Goal: Task Accomplishment & Management: Manage account settings

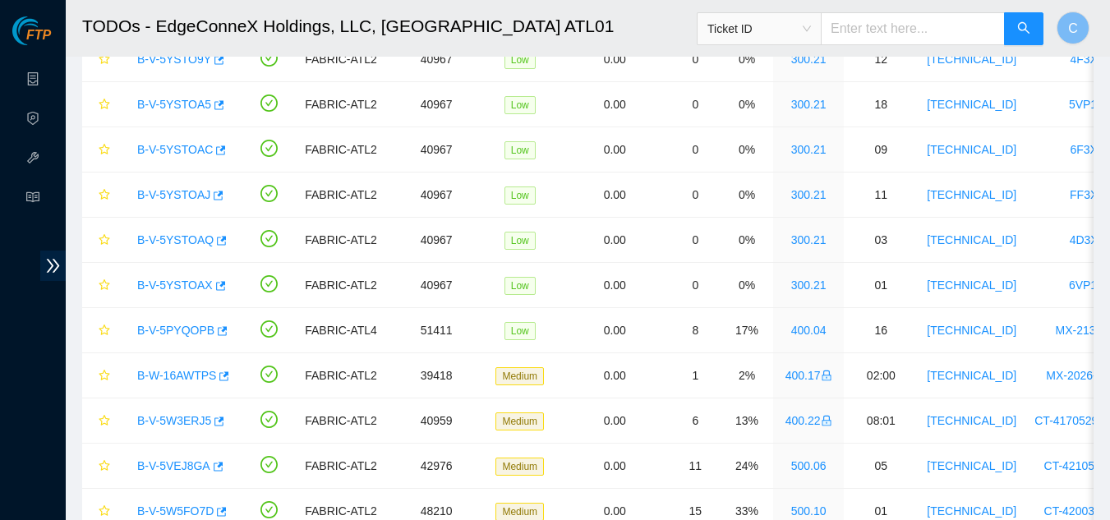
scroll to position [219, 0]
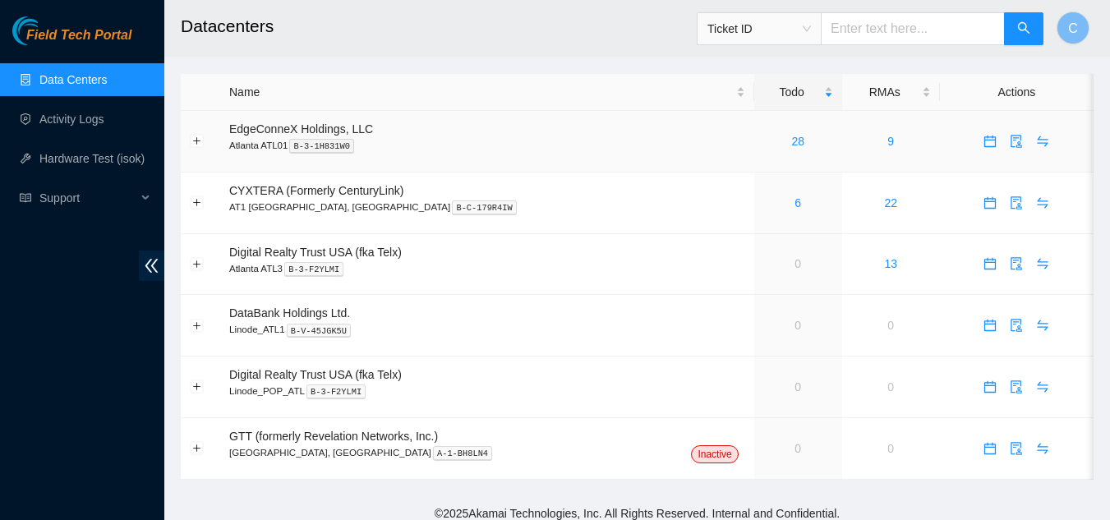
click at [763, 137] on div "28" at bounding box center [798, 141] width 70 height 18
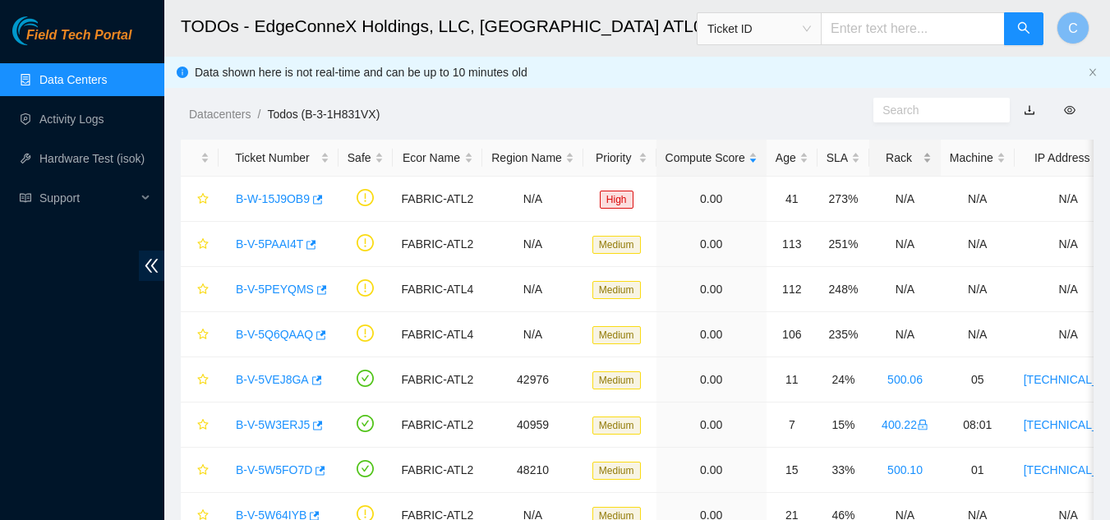
click at [907, 159] on div "Rack" at bounding box center [904, 158] width 53 height 18
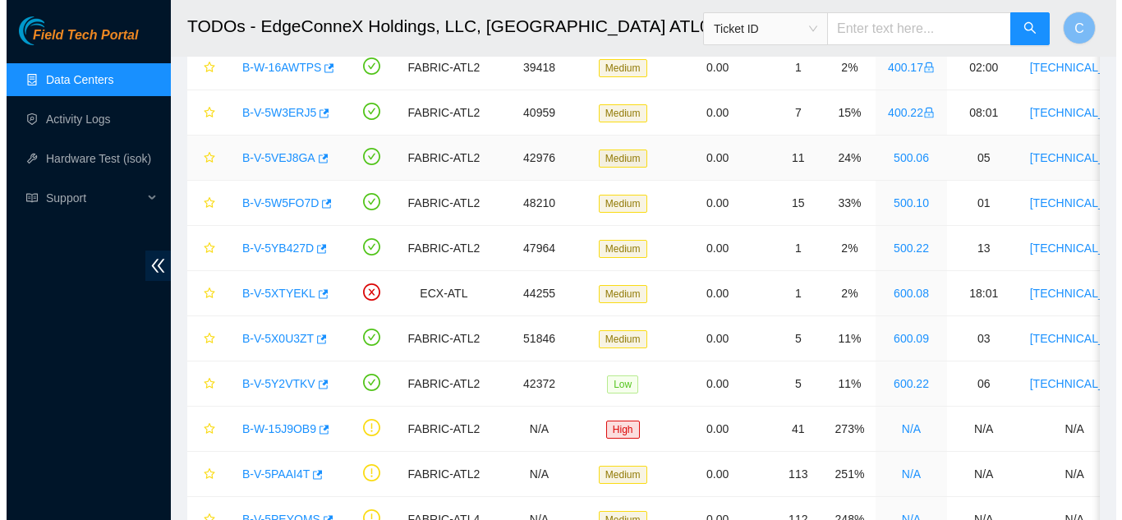
scroll to position [720, 0]
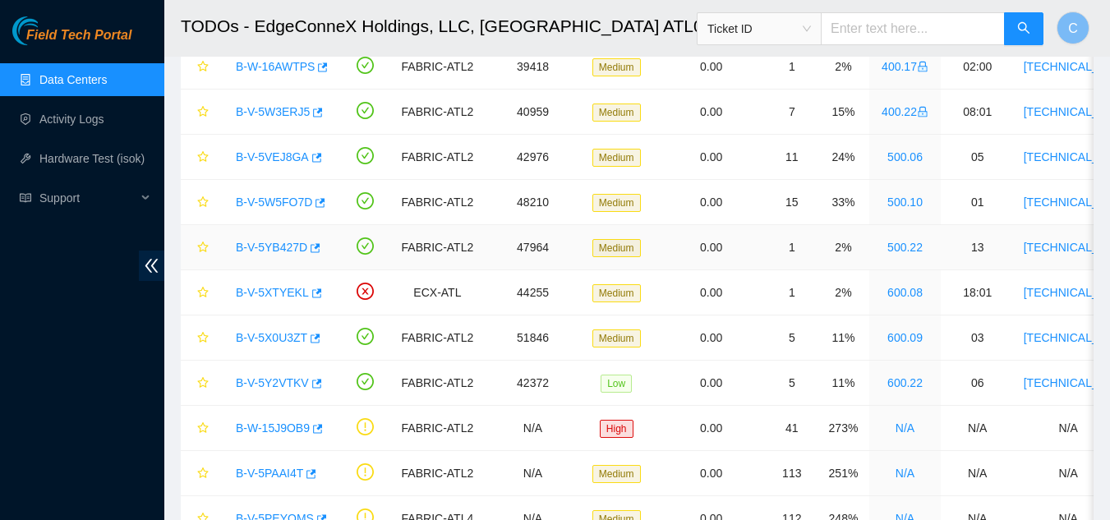
click at [277, 246] on link "B-V-5YB427D" at bounding box center [271, 247] width 71 height 13
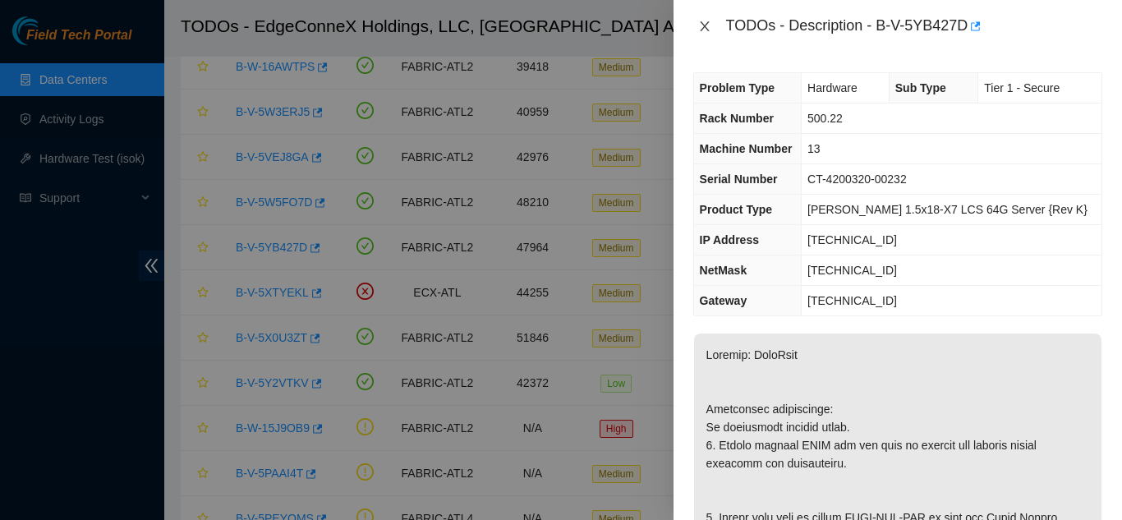
click at [701, 25] on icon "close" at bounding box center [704, 26] width 13 height 13
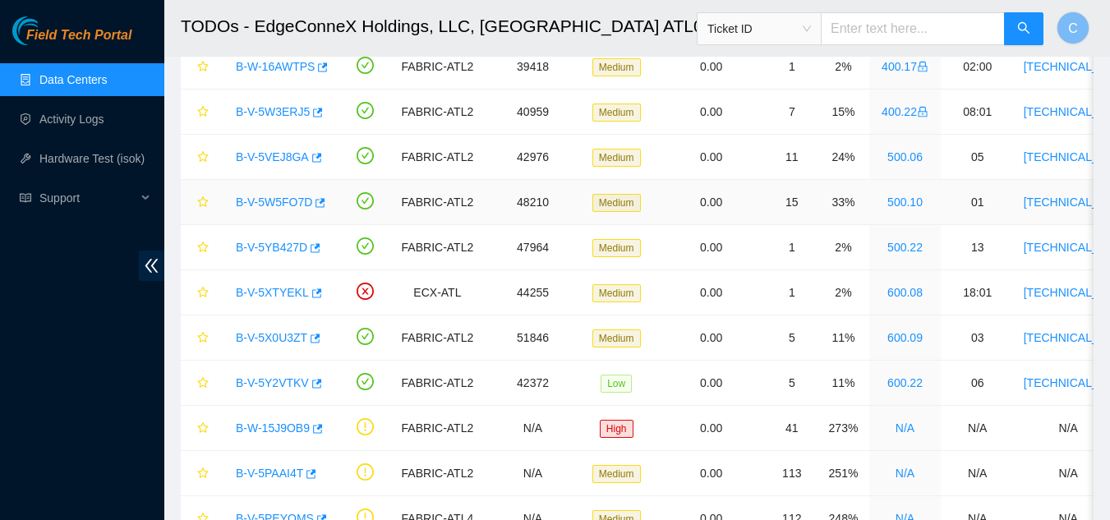
click at [261, 197] on link "B-V-5W5FO7D" at bounding box center [274, 202] width 76 height 13
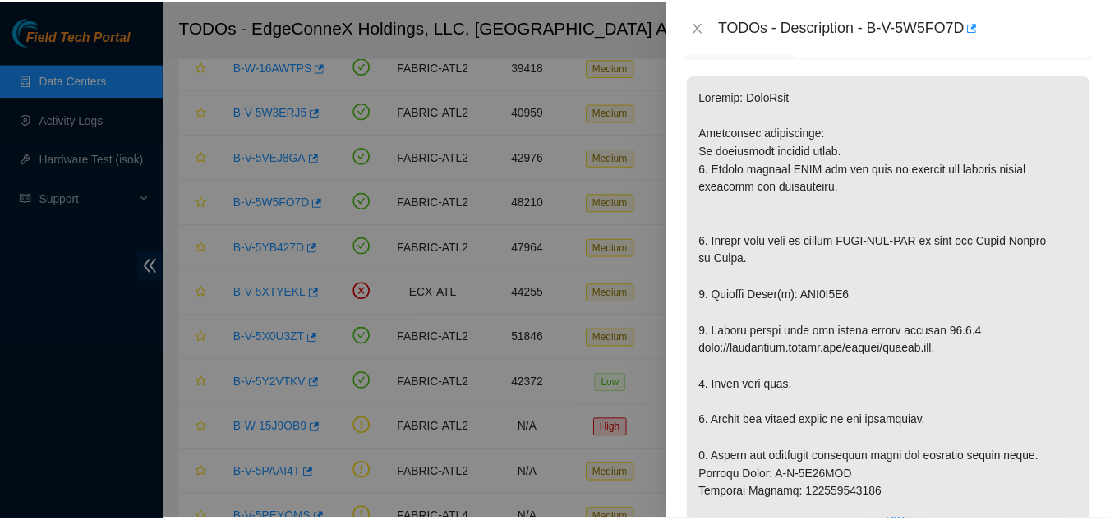
scroll to position [260, 0]
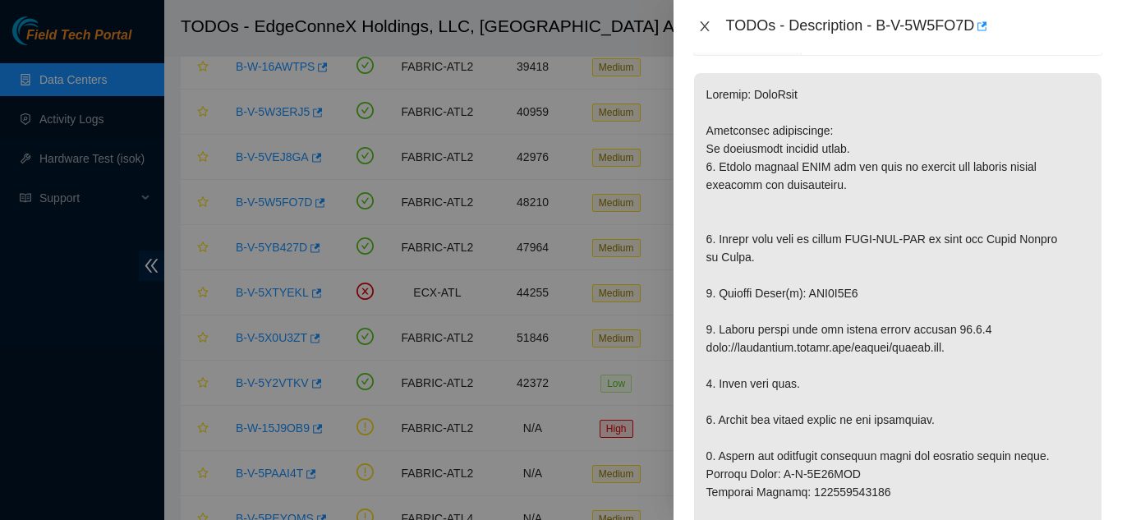
click at [707, 21] on icon "close" at bounding box center [704, 26] width 13 height 13
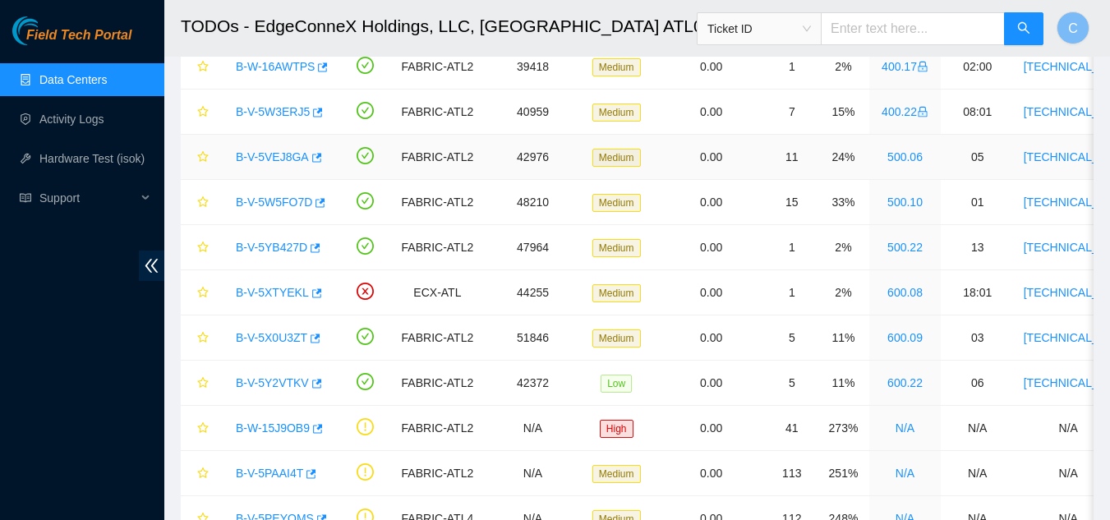
click at [265, 153] on link "B-V-5VEJ8GA" at bounding box center [272, 156] width 73 height 13
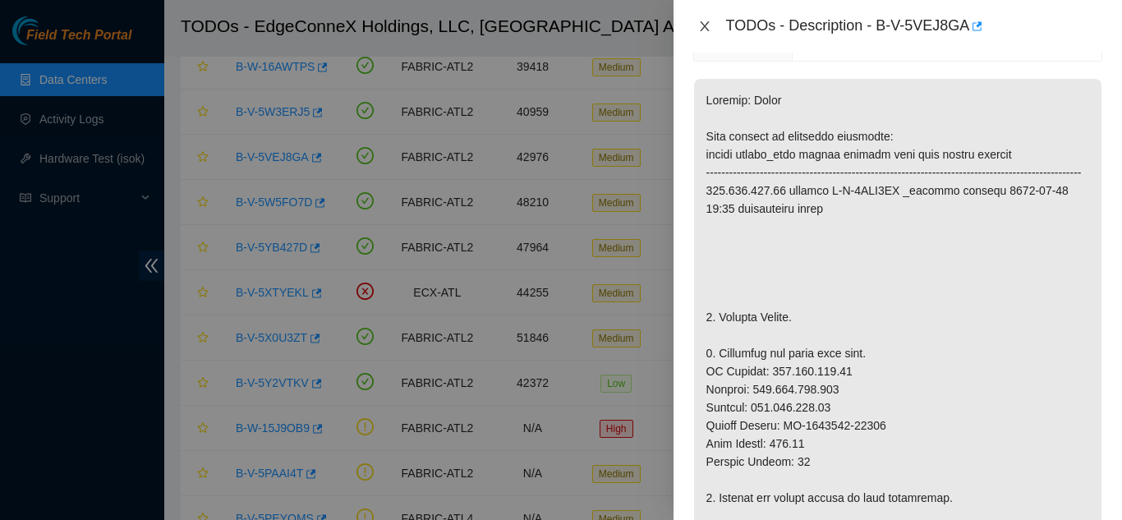
click at [706, 24] on icon "close" at bounding box center [704, 26] width 13 height 13
